Goal: Register for event/course

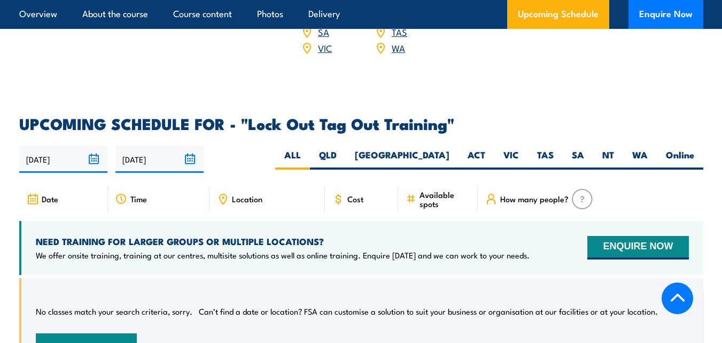
scroll to position [1657, 0]
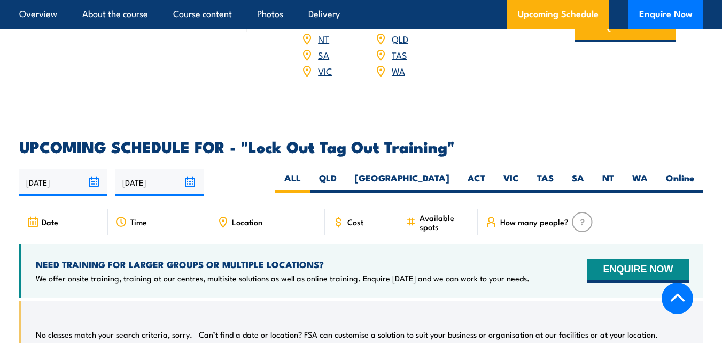
click at [35, 216] on icon at bounding box center [33, 222] width 12 height 12
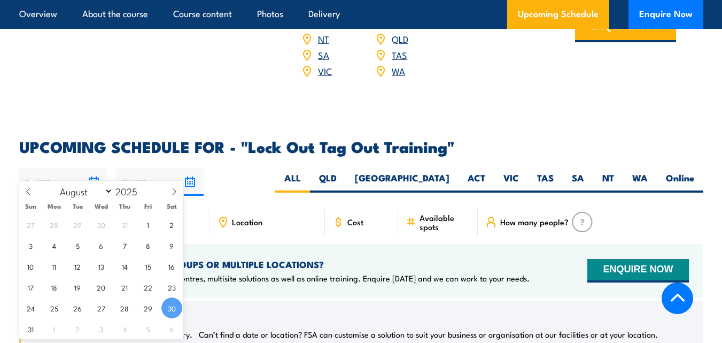
click at [93, 168] on input "30/08/2025" at bounding box center [63, 181] width 88 height 27
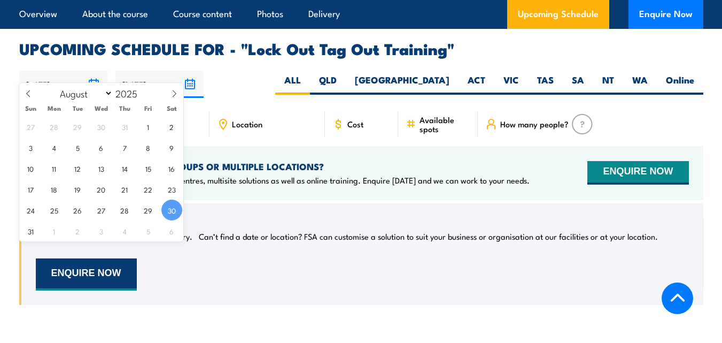
scroll to position [1764, 0]
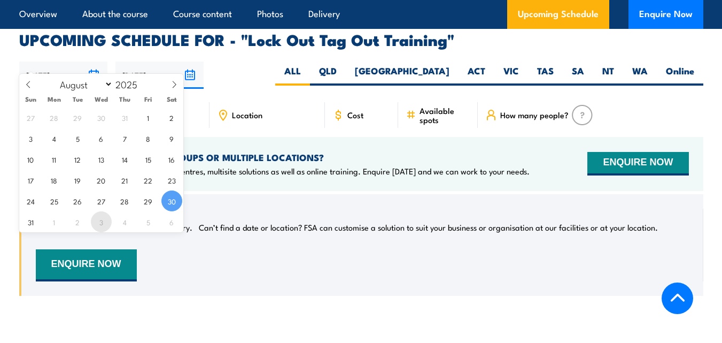
click at [103, 225] on span "3" at bounding box center [101, 221] width 21 height 21
type input "[DATE]"
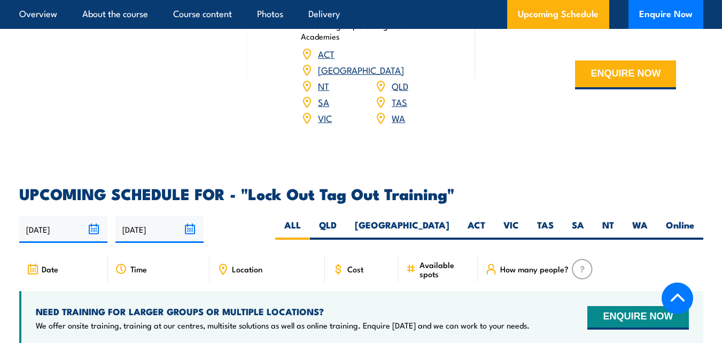
scroll to position [1604, 0]
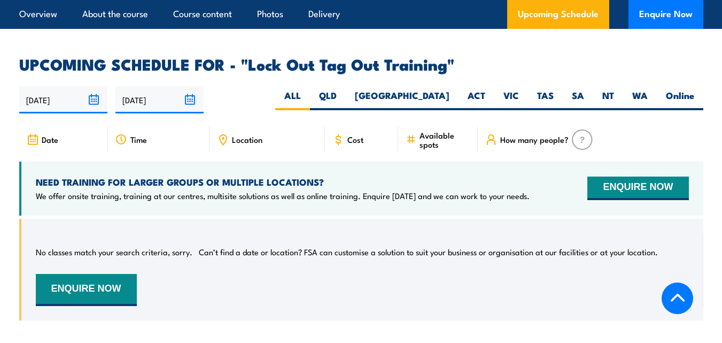
scroll to position [1673, 0]
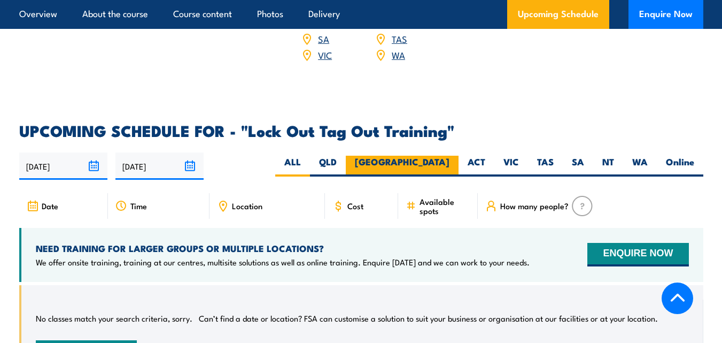
click at [451, 156] on label "[GEOGRAPHIC_DATA]" at bounding box center [402, 166] width 113 height 21
click at [451, 156] on input "[GEOGRAPHIC_DATA]" at bounding box center [453, 159] width 7 height 7
radio input "true"
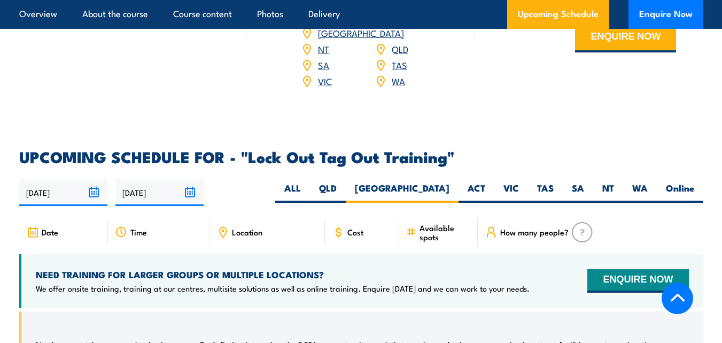
scroll to position [1620, 0]
